Goal: Transaction & Acquisition: Purchase product/service

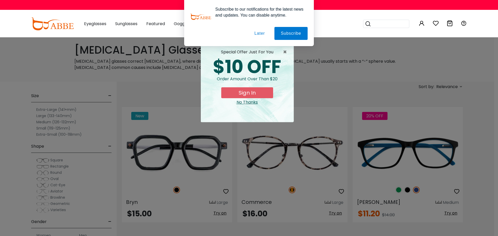
click at [258, 32] on button "Later" at bounding box center [259, 33] width 23 height 13
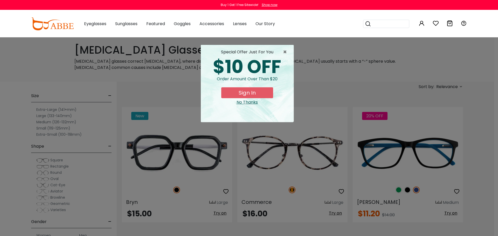
click at [245, 104] on div "No Thanks" at bounding box center [247, 102] width 85 height 6
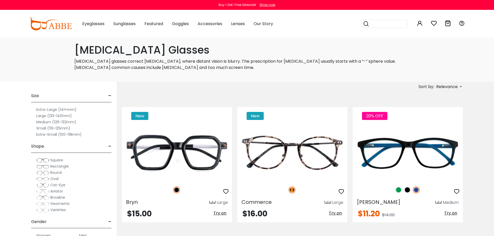
click at [49, 160] on label "Square" at bounding box center [49, 160] width 27 height 6
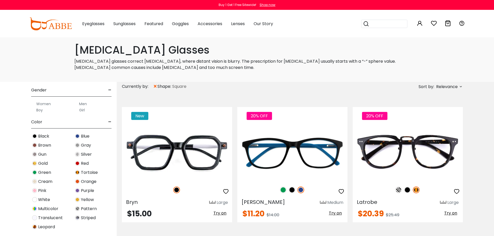
scroll to position [130, 0]
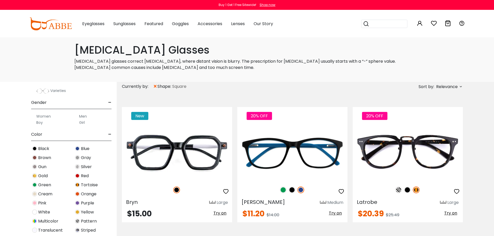
click at [82, 123] on label "Girl" at bounding box center [82, 123] width 6 height 6
